Goal: Task Accomplishment & Management: Manage account settings

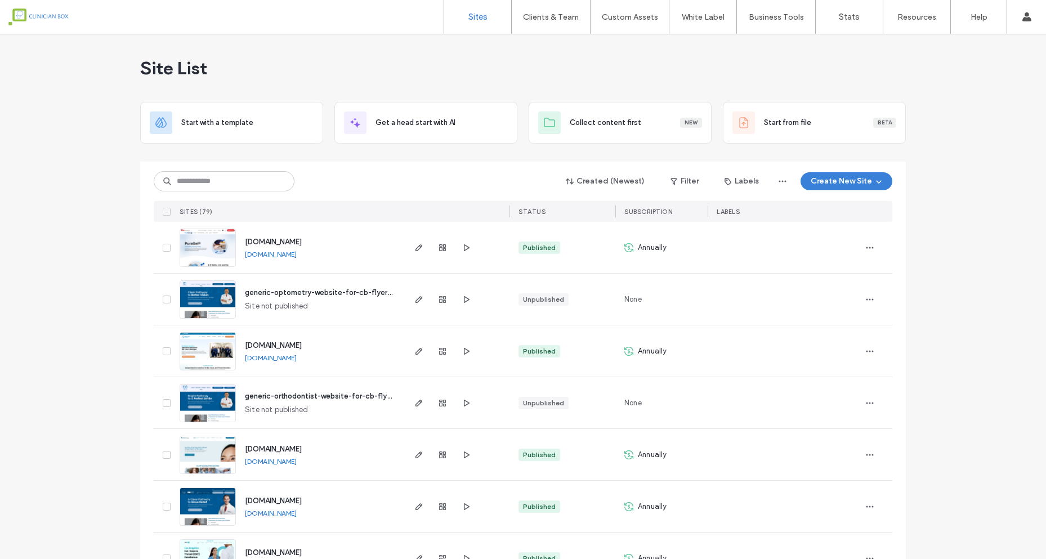
click at [217, 188] on input at bounding box center [224, 181] width 141 height 20
type input "*"
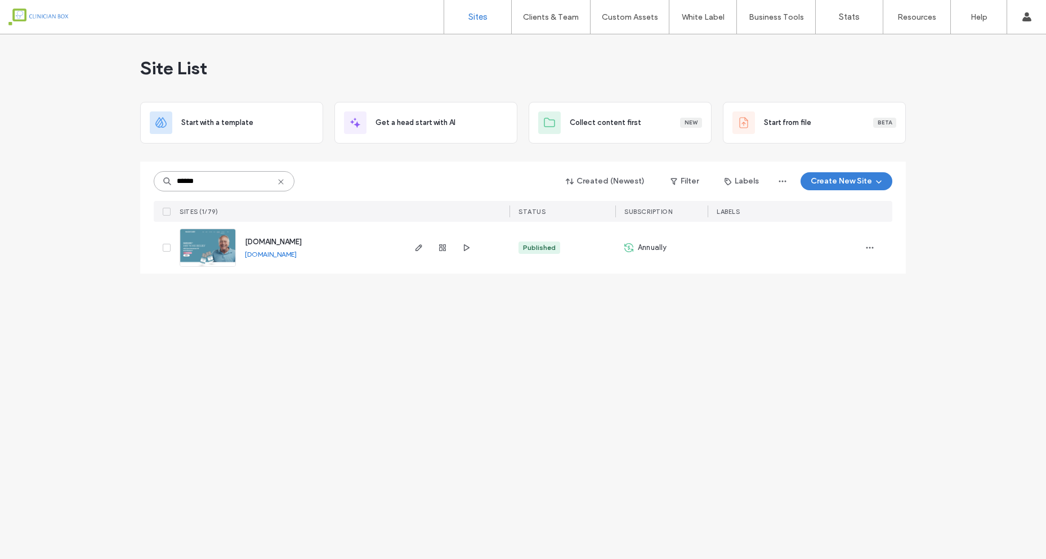
type input "******"
click at [268, 242] on span "[DOMAIN_NAME]" at bounding box center [273, 242] width 57 height 8
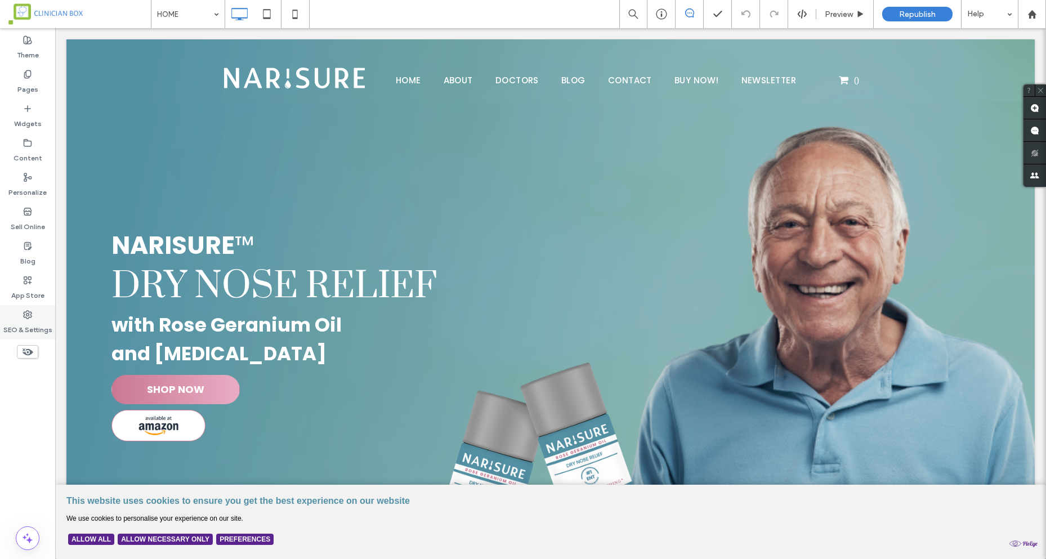
click at [24, 313] on icon at bounding box center [27, 314] width 9 height 9
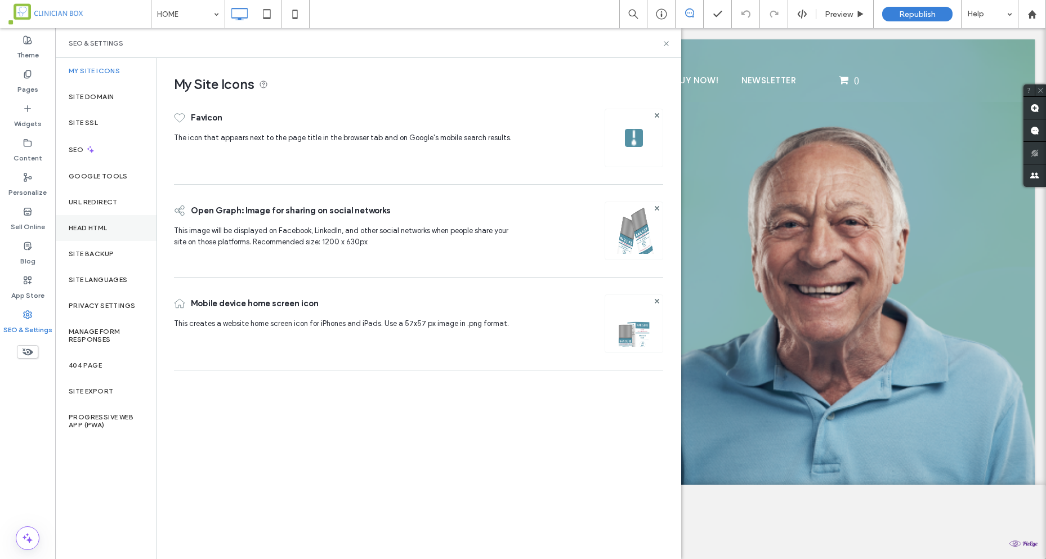
click at [94, 225] on label "Head HTML" at bounding box center [88, 228] width 39 height 8
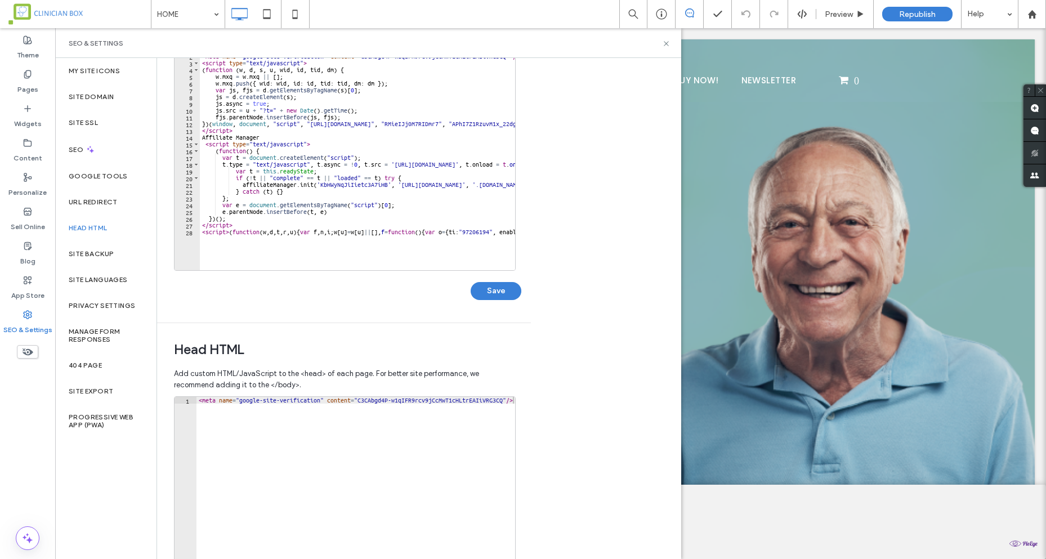
scroll to position [169, 0]
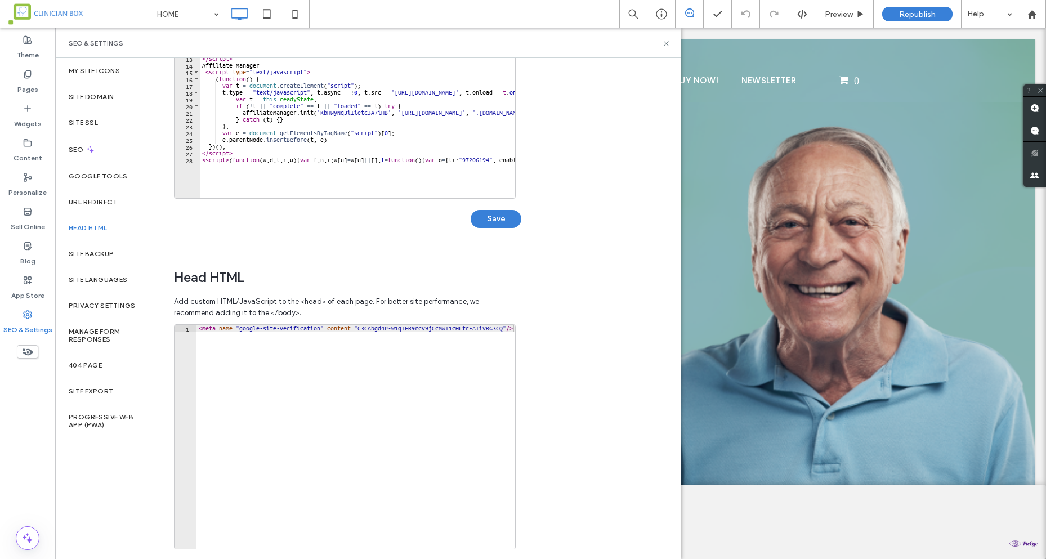
type textarea "**********"
click at [345, 364] on div "< meta name = "google-site-verification" content = "C3CAbgd4P-w1qIFR9rcv9jCcMwT…" at bounding box center [356, 444] width 319 height 238
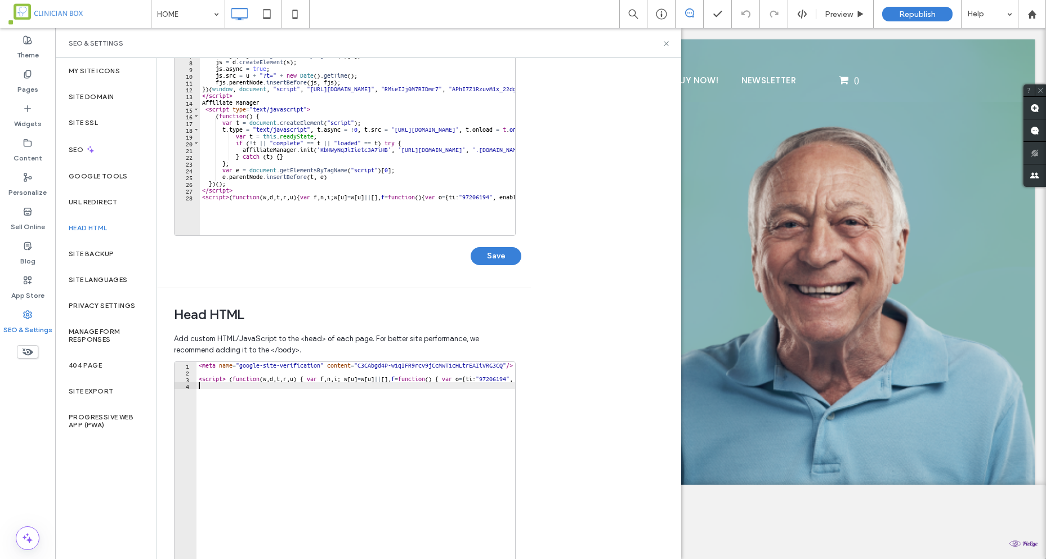
scroll to position [212, 0]
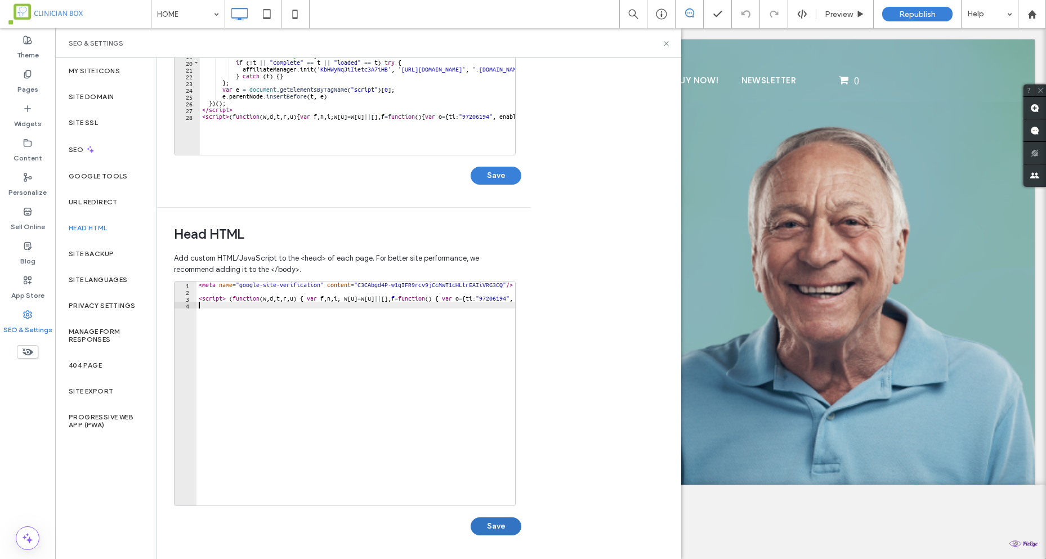
click at [483, 519] on button "Save" at bounding box center [496, 526] width 51 height 18
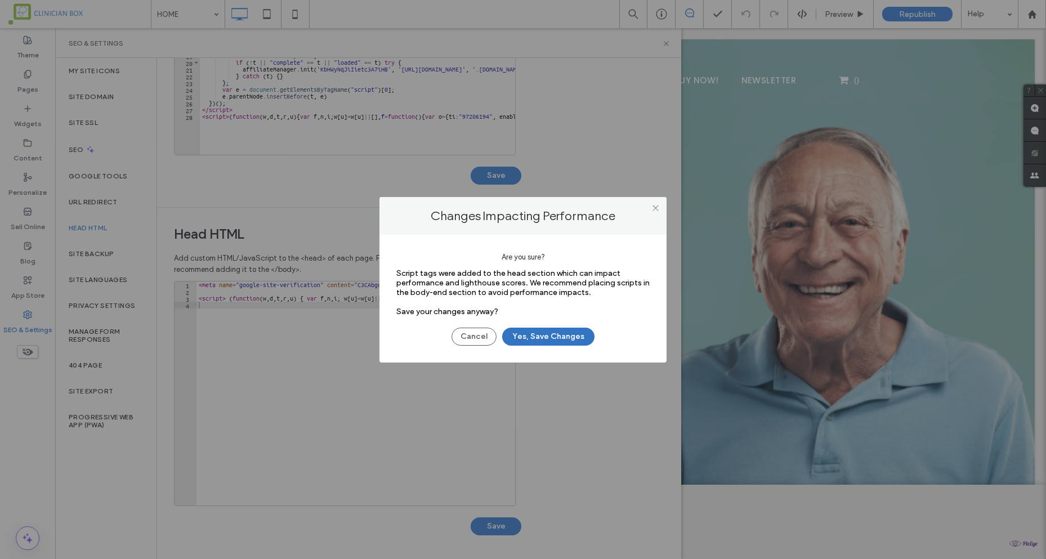
click at [539, 331] on button "Yes, Save Changes" at bounding box center [548, 337] width 92 height 18
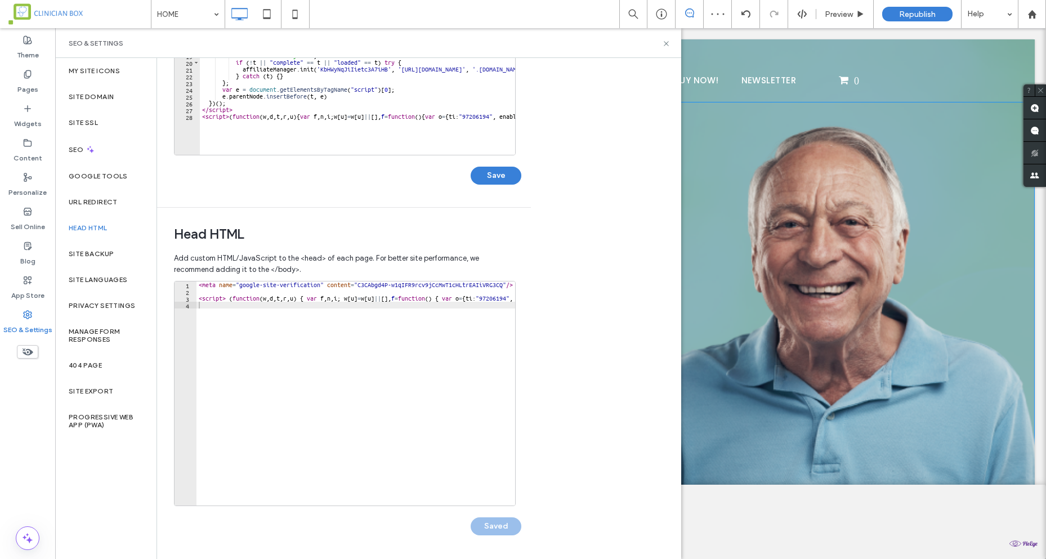
scroll to position [0, 0]
click at [668, 46] on icon at bounding box center [666, 43] width 8 height 8
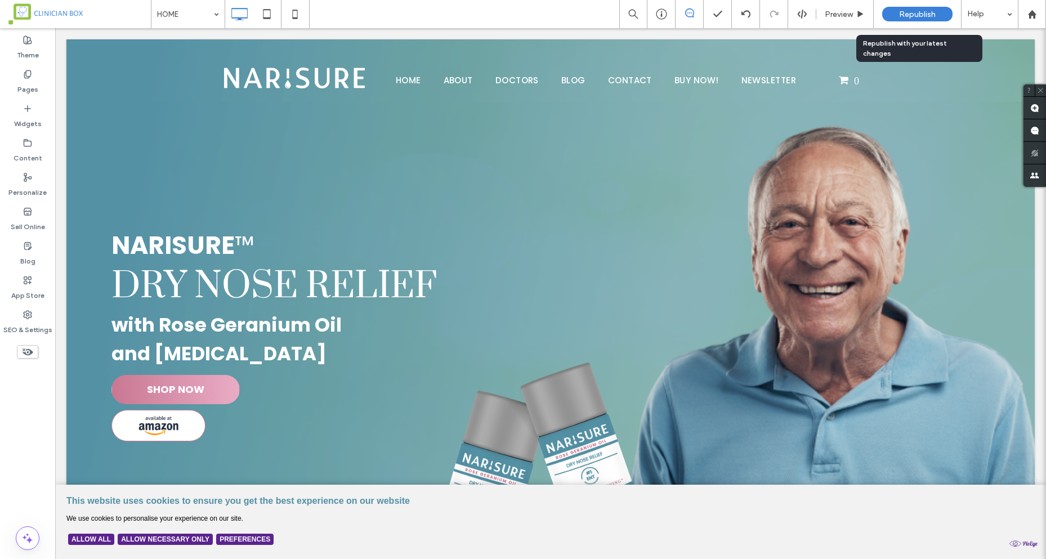
click at [922, 16] on span "Republish" at bounding box center [917, 15] width 37 height 10
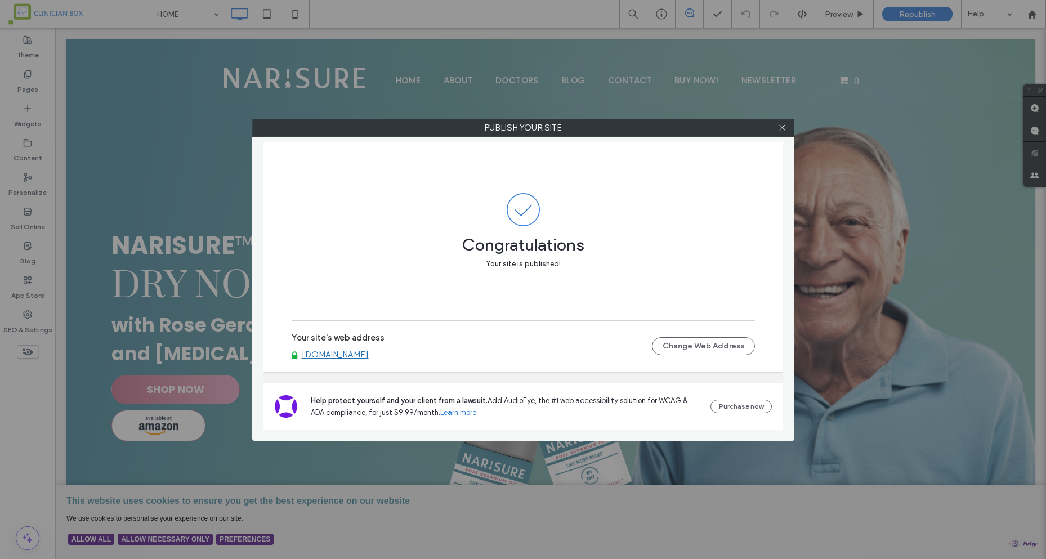
click at [597, 191] on div "Congratulations Your site is published!" at bounding box center [523, 231] width 463 height 178
click at [780, 128] on icon at bounding box center [782, 127] width 8 height 8
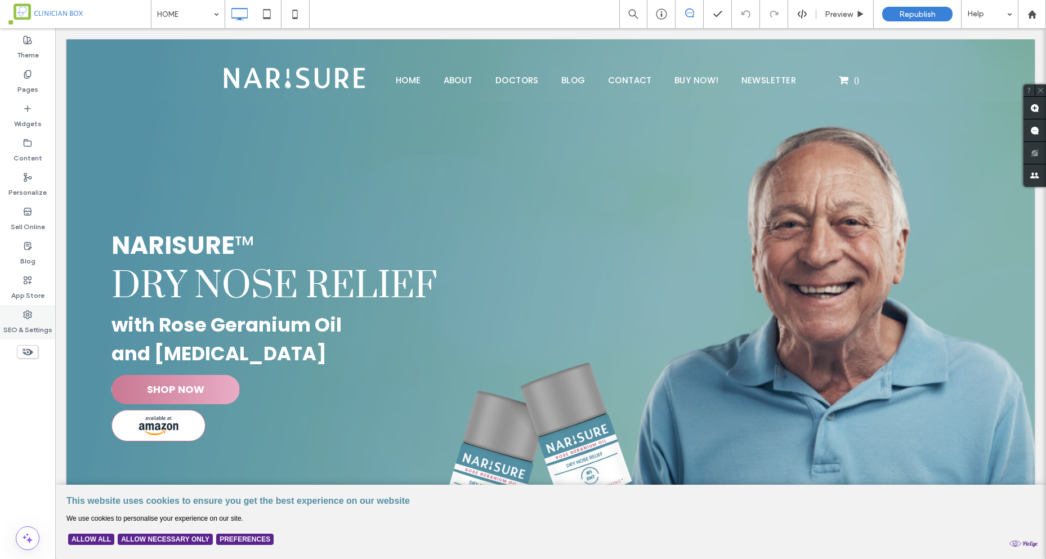
click at [10, 312] on div "SEO & Settings" at bounding box center [27, 322] width 55 height 34
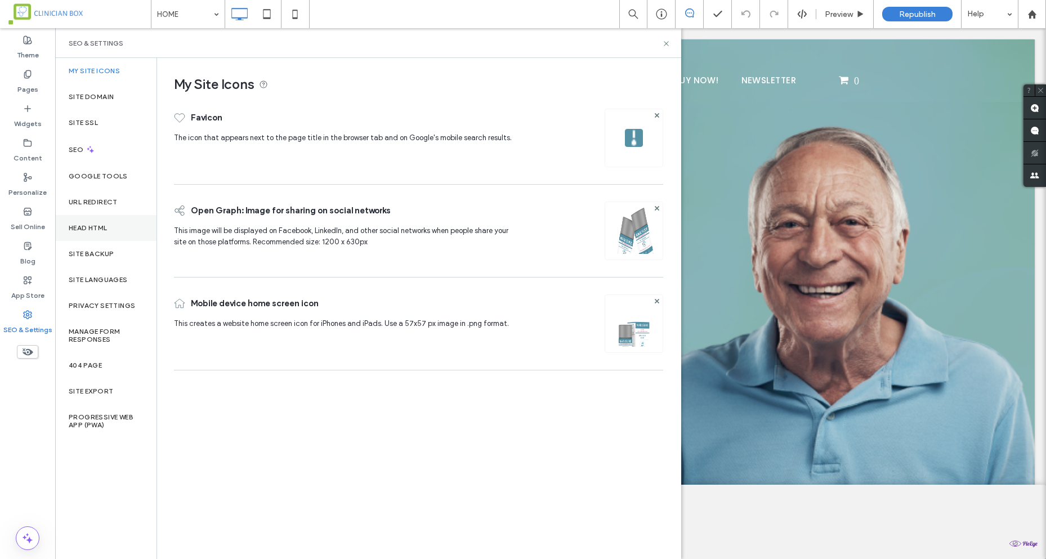
click at [102, 228] on label "Head HTML" at bounding box center [88, 228] width 39 height 8
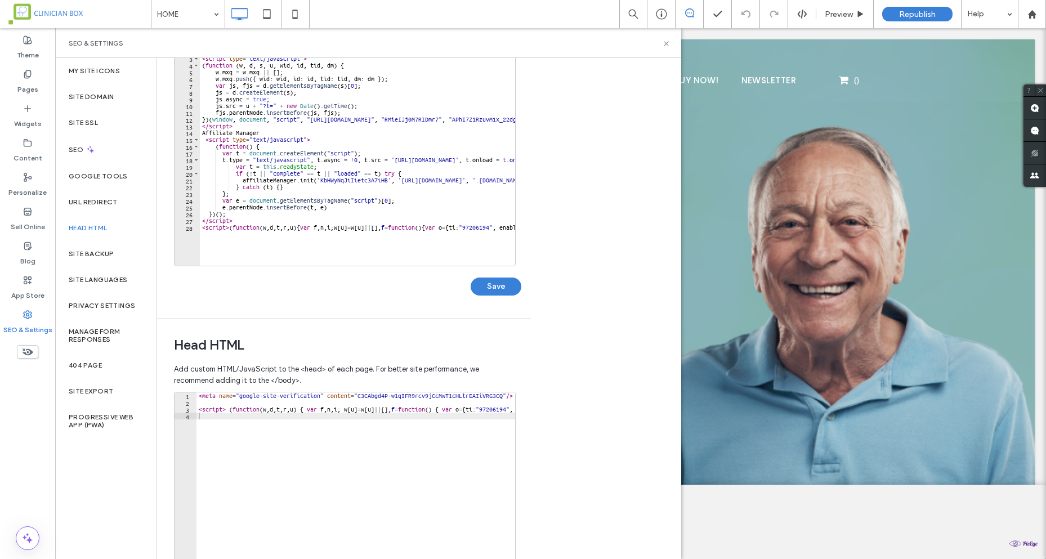
scroll to position [212, 0]
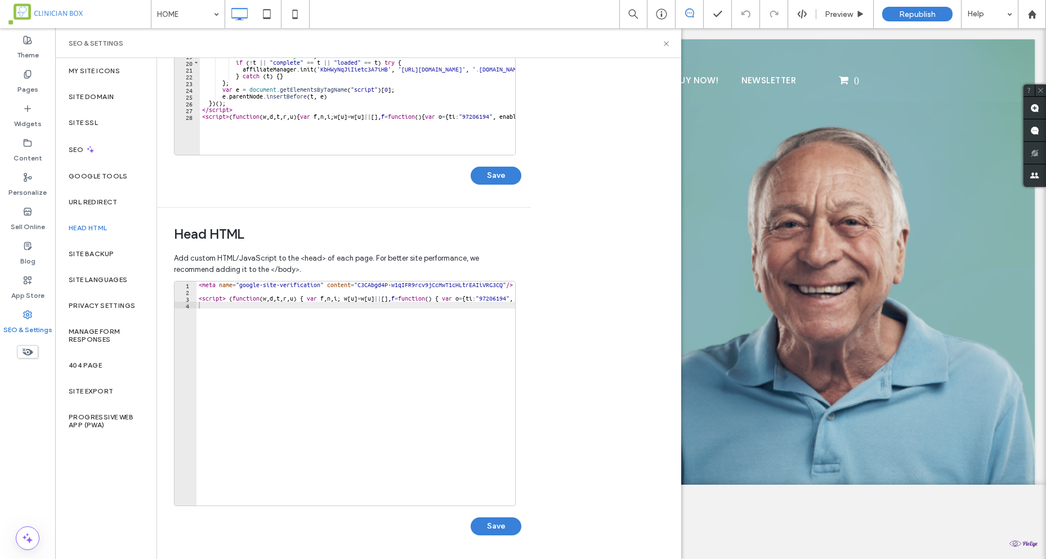
click at [222, 291] on div "< meta name = "google-site-verification" content = "C3CAbgd4P-w1qIFR9rcv9jCcMwT…" at bounding box center [1025, 401] width 1657 height 238
click at [221, 296] on div "< meta name = "google-site-verification" content = "C3CAbgd4P-w1qIFR9rcv9jCcMwT…" at bounding box center [1025, 396] width 1657 height 229
paste textarea "**********"
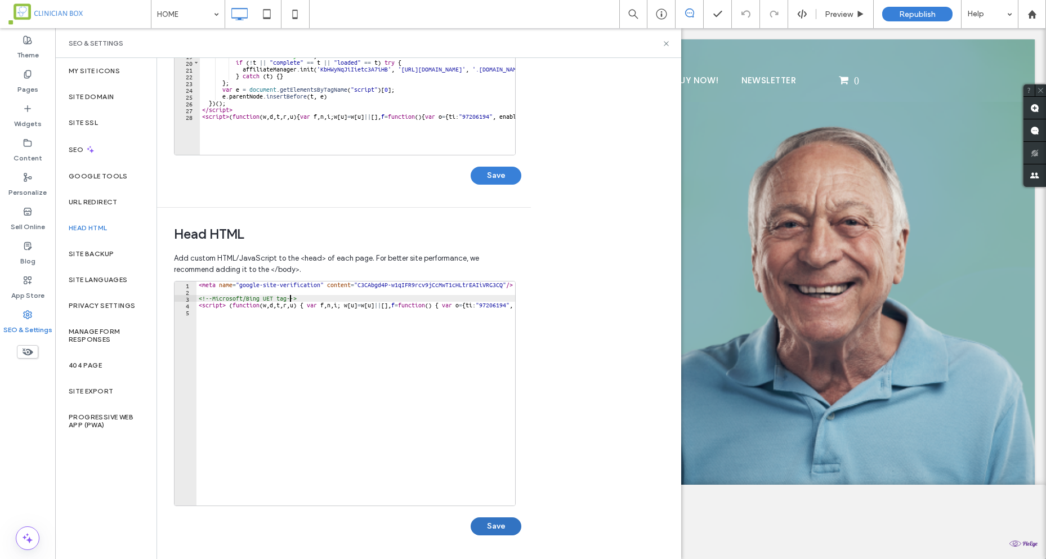
click at [486, 523] on button "Save" at bounding box center [496, 526] width 51 height 18
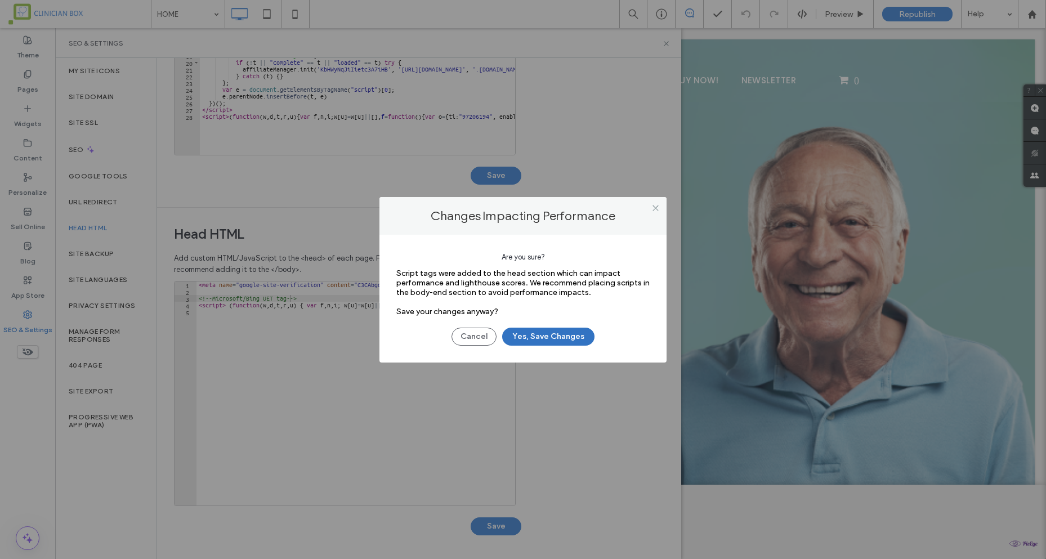
click at [548, 332] on button "Yes, Save Changes" at bounding box center [548, 337] width 92 height 18
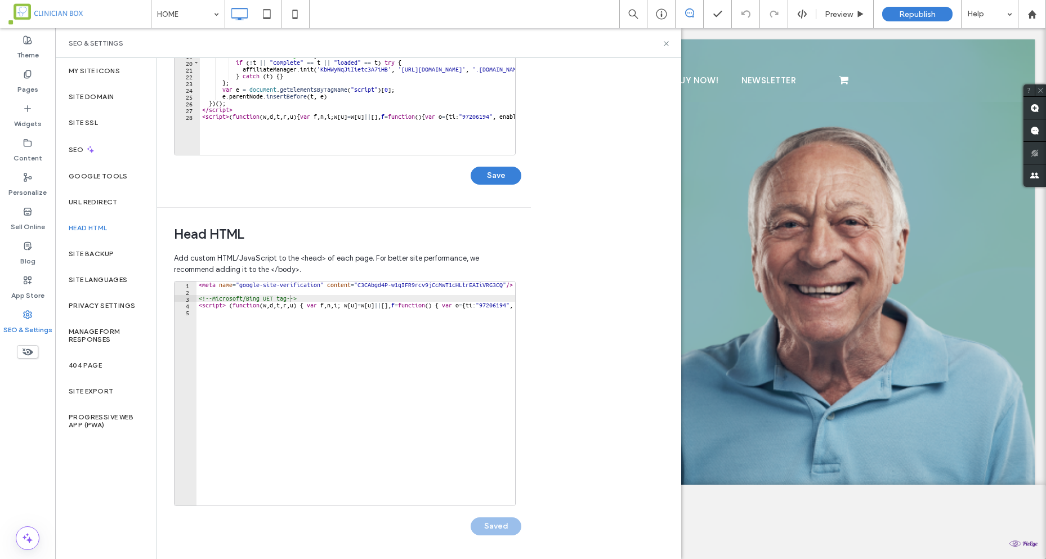
scroll to position [0, 0]
click at [894, 20] on div "Republish" at bounding box center [917, 14] width 70 height 15
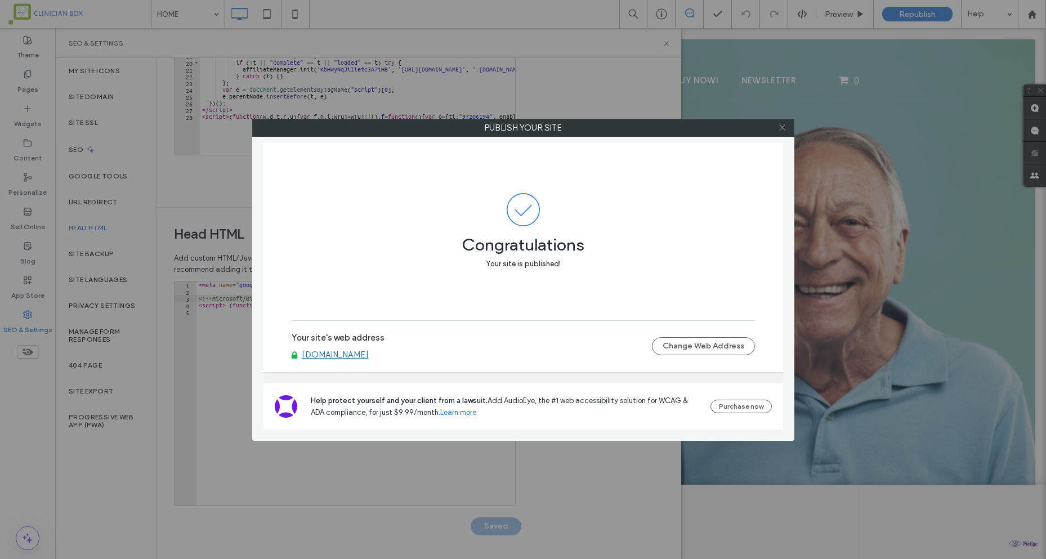
click at [782, 126] on icon at bounding box center [782, 127] width 8 height 8
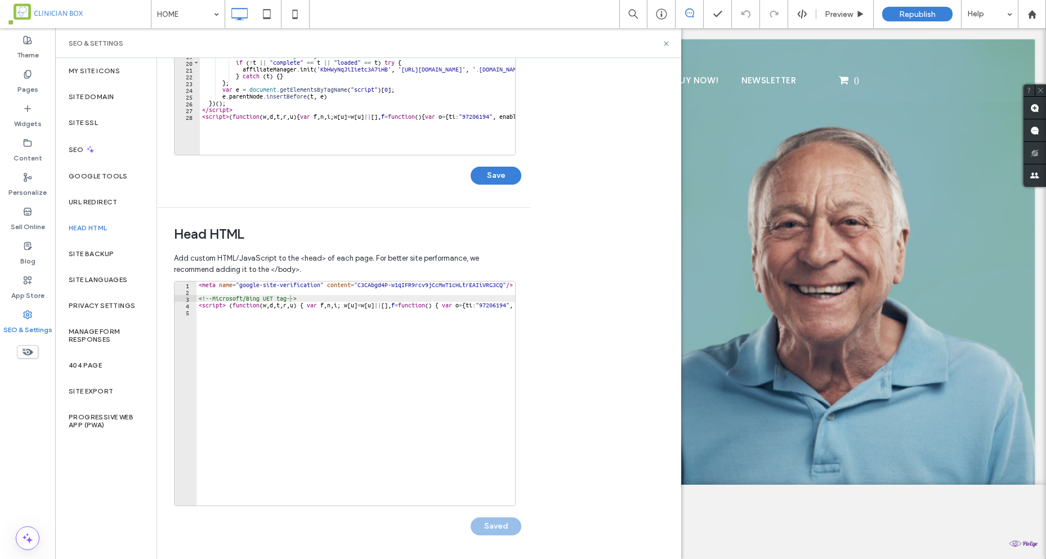
type textarea "**********"
drag, startPoint x: 200, startPoint y: 308, endPoint x: 404, endPoint y: 324, distance: 204.4
click at [404, 324] on div "< meta name = "google-site-verification" content = "C3CAbgd4P-w1qIFR9rcv9jCcMwT…" at bounding box center [1025, 396] width 1657 height 229
click at [263, 323] on div "< meta name = "google-site-verification" content = "C3CAbgd4P-w1qIFR9rcv9jCcMwT…" at bounding box center [356, 394] width 319 height 224
drag, startPoint x: 198, startPoint y: 309, endPoint x: 352, endPoint y: 334, distance: 156.4
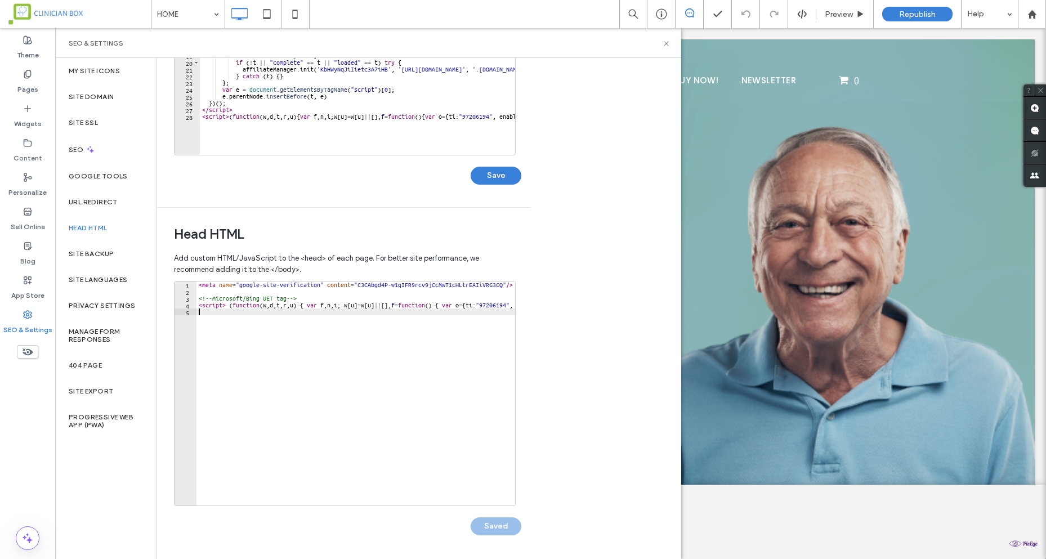
click at [353, 334] on div "< meta name = "google-site-verification" content = "C3CAbgd4P-w1qIFR9rcv9jCcMwT…" at bounding box center [1025, 396] width 1657 height 229
drag, startPoint x: 198, startPoint y: 305, endPoint x: 494, endPoint y: 325, distance: 297.5
click at [494, 325] on div "< meta name = "google-site-verification" content = "C3CAbgd4P-w1qIFR9rcv9jCcMwT…" at bounding box center [1025, 396] width 1657 height 229
paste textarea "*********"
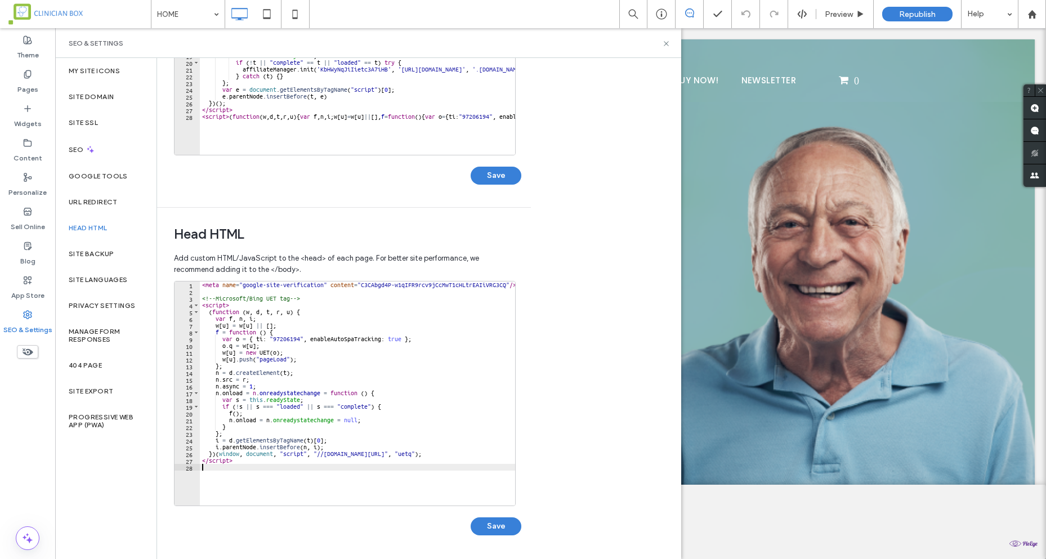
type textarea "*********"
click at [479, 520] on button "Save" at bounding box center [496, 526] width 51 height 18
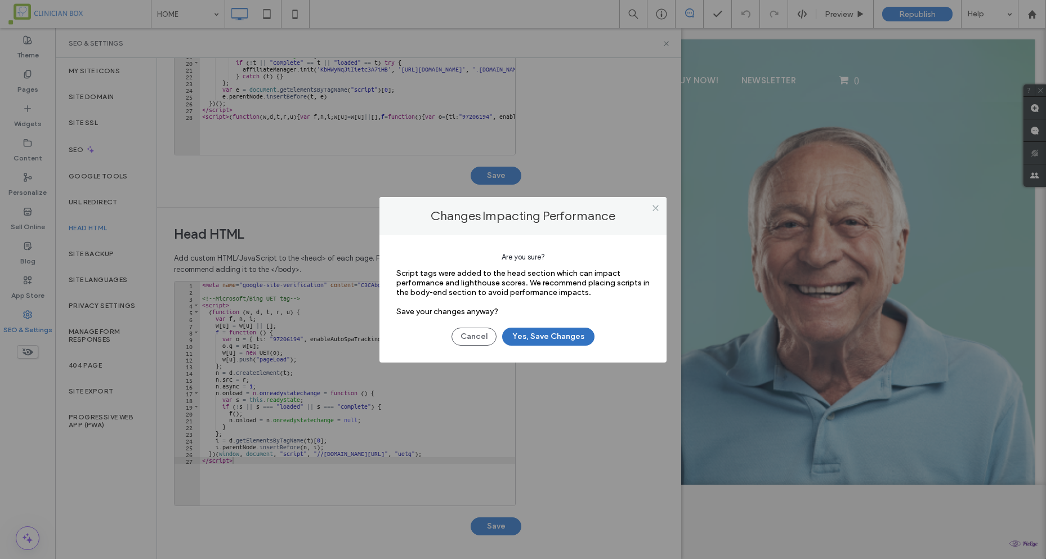
click at [555, 344] on button "Yes, Save Changes" at bounding box center [548, 337] width 92 height 18
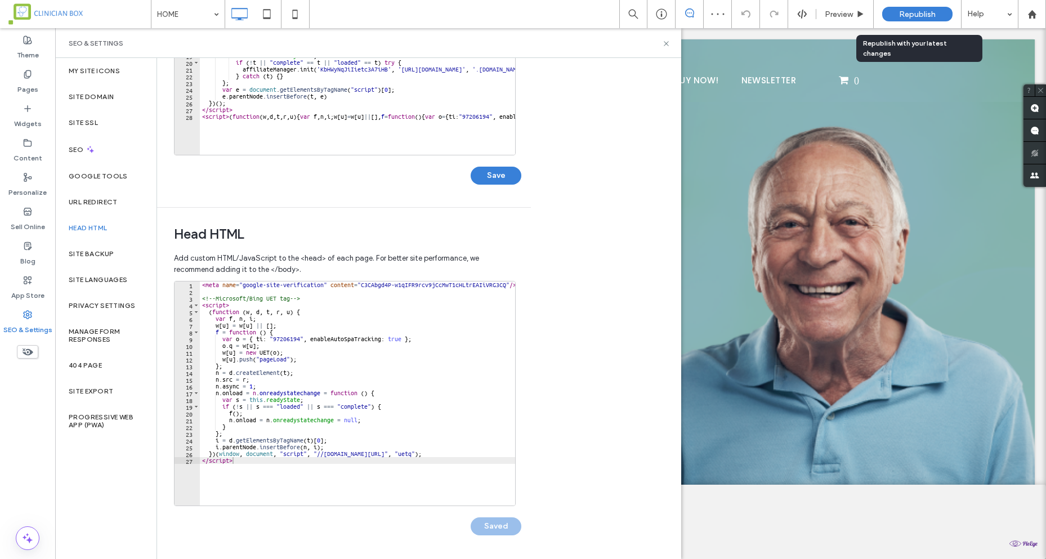
click at [913, 15] on span "Republish" at bounding box center [917, 15] width 37 height 10
